Goal: Task Accomplishment & Management: Complete application form

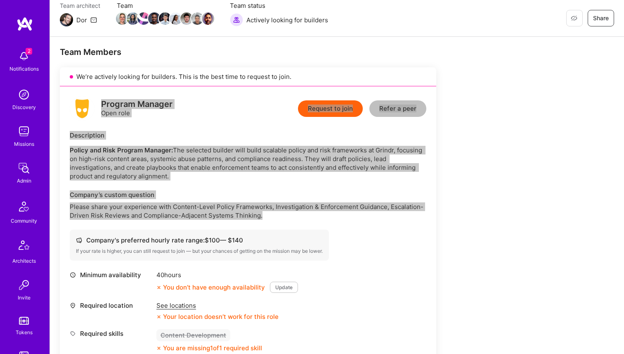
scroll to position [211, 0]
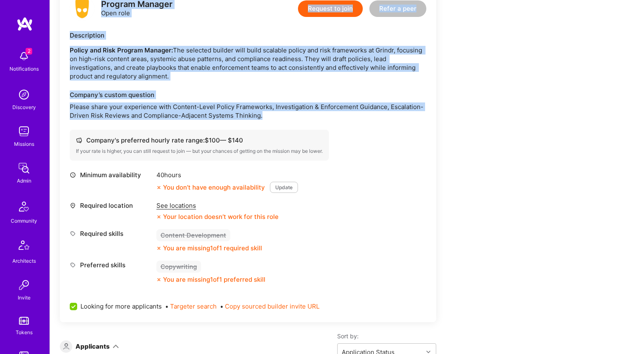
drag, startPoint x: 87, startPoint y: 139, endPoint x: 189, endPoint y: 172, distance: 107.1
click at [189, 172] on div "Program Manager Open role Request to join Refer a peer Description Policy and R…" at bounding box center [248, 154] width 377 height 336
copy div "Company's preferred hourly rate range: $ 100 — $ 140 If your rate is higher, yo…"
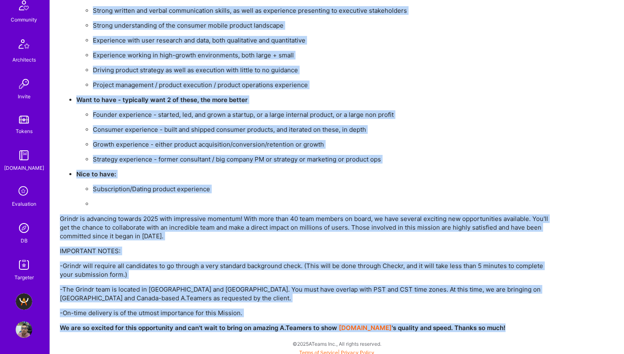
scroll to position [3352, 0]
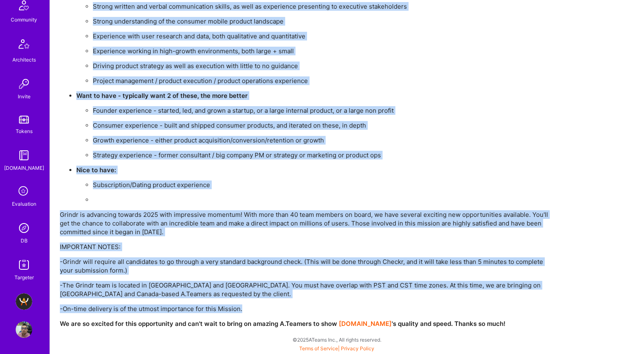
drag, startPoint x: 62, startPoint y: 143, endPoint x: 432, endPoint y: 309, distance: 405.0
copy div "Lore Ip'do Sitametc Adipi elitseddo ei 8680, Tempor inc utlab etdo mag aliquae …"
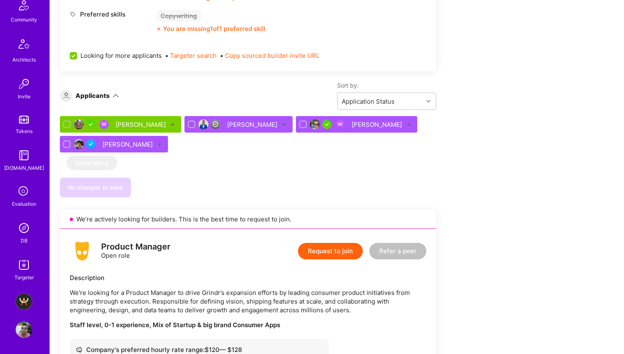
scroll to position [0, 0]
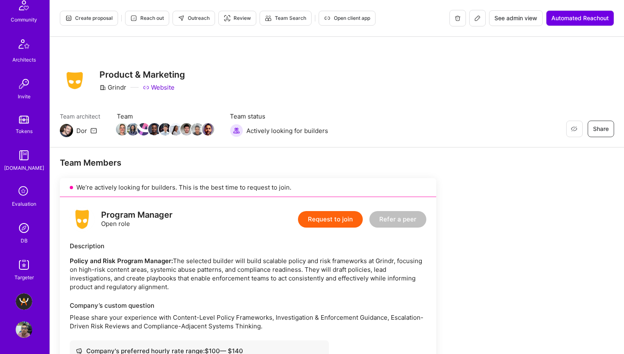
click at [329, 217] on button "Request to join" at bounding box center [330, 219] width 65 height 17
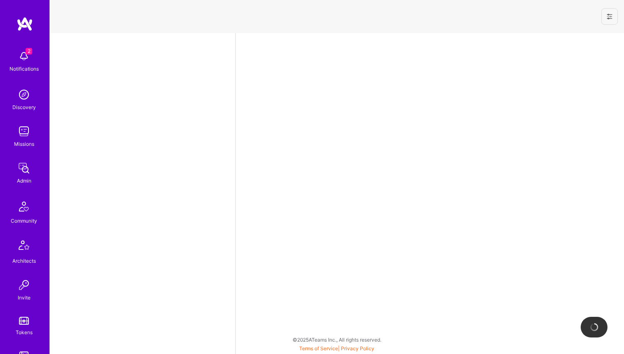
select select "NI"
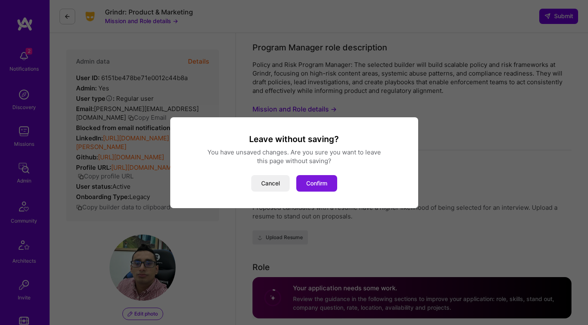
click at [318, 176] on button "Confirm" at bounding box center [316, 183] width 41 height 17
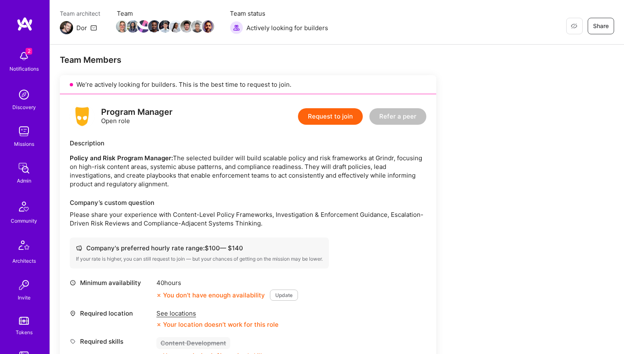
scroll to position [90, 0]
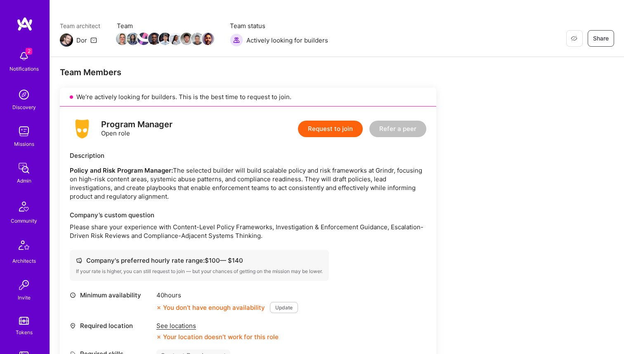
click at [165, 196] on p "Policy and Risk Program Manager: The selected builder will build scalable polic…" at bounding box center [248, 183] width 357 height 35
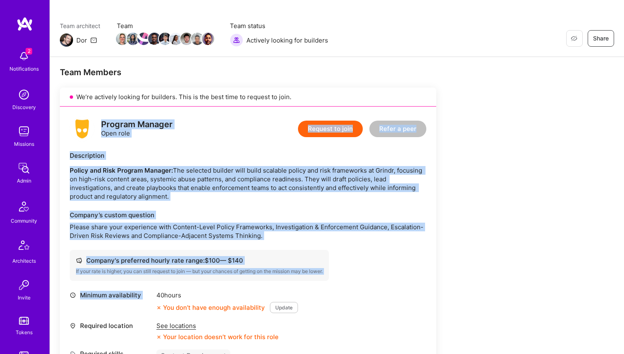
drag, startPoint x: 102, startPoint y: 125, endPoint x: 240, endPoint y: 290, distance: 215.2
click at [240, 290] on div "Program Manager Open role Request to join Refer a peer Description Policy and R…" at bounding box center [248, 275] width 377 height 336
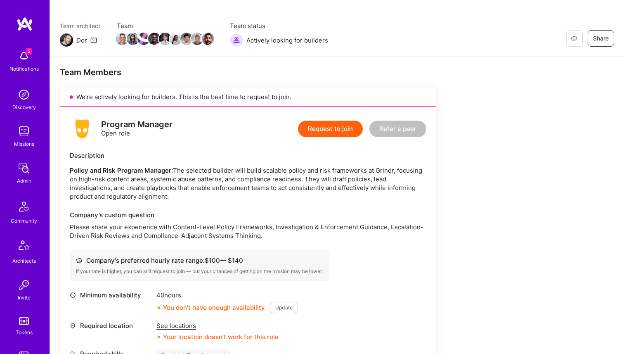
click at [223, 293] on div "40 hours" at bounding box center [228, 295] width 142 height 9
drag, startPoint x: 215, startPoint y: 295, endPoint x: 99, endPoint y: 124, distance: 207.2
click at [99, 124] on div "Program Manager Open role Request to join Refer a peer Description Policy and R…" at bounding box center [248, 275] width 377 height 336
copy div "Program Manager Open role Request to join Refer a peer Description Policy and R…"
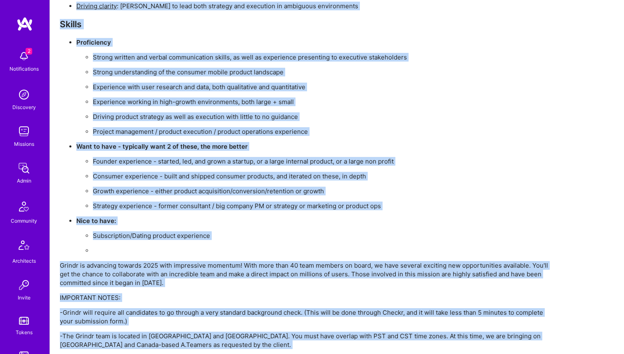
scroll to position [3352, 0]
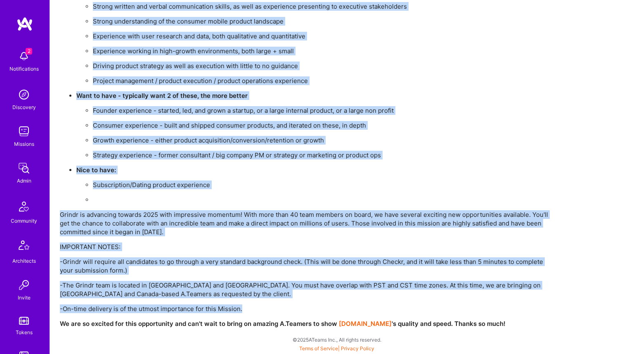
drag, startPoint x: 63, startPoint y: 113, endPoint x: 374, endPoint y: 306, distance: 366.2
copy div "Lore Ip'do Sitametc Adipi elitseddo ei 8680, Tempor inc utlab etdo mag aliquae …"
